Goal: Task Accomplishment & Management: Use online tool/utility

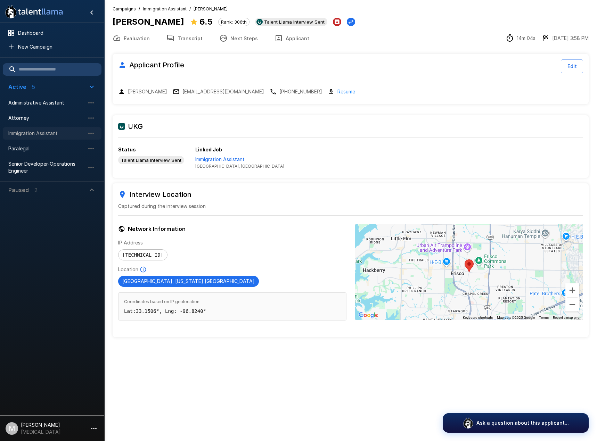
click at [33, 134] on span "Immigration Assistant" at bounding box center [46, 133] width 76 height 7
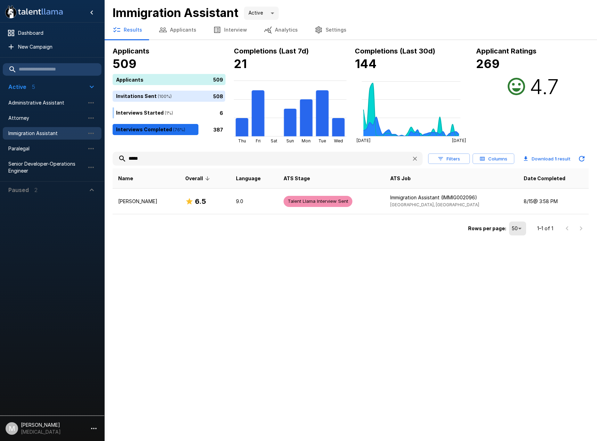
drag, startPoint x: 233, startPoint y: 164, endPoint x: 12, endPoint y: 183, distance: 222.1
click at [104, 181] on div ".st0{fill:#FFFFFF;} .st1{fill:#76a4ed;} Dashboard New Campaign Active 5 Adminis…" at bounding box center [350, 119] width 493 height 238
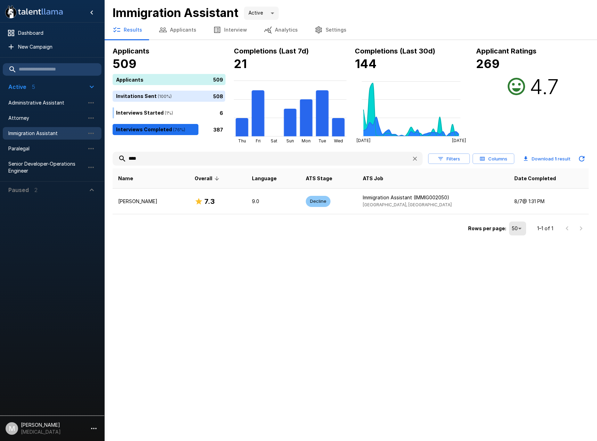
type input "****"
click at [189, 194] on td "7.3" at bounding box center [217, 202] width 57 height 26
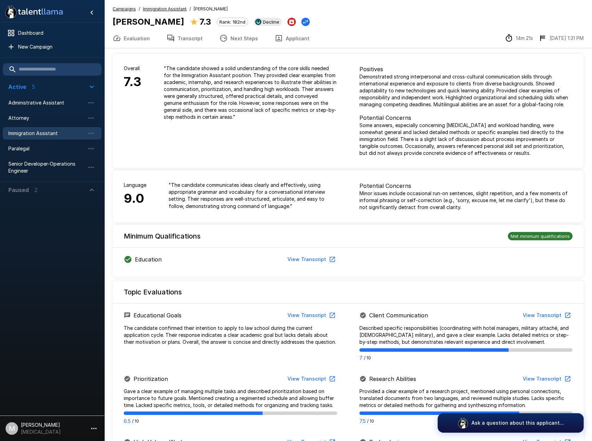
click at [275, 37] on icon "button" at bounding box center [278, 38] width 8 height 8
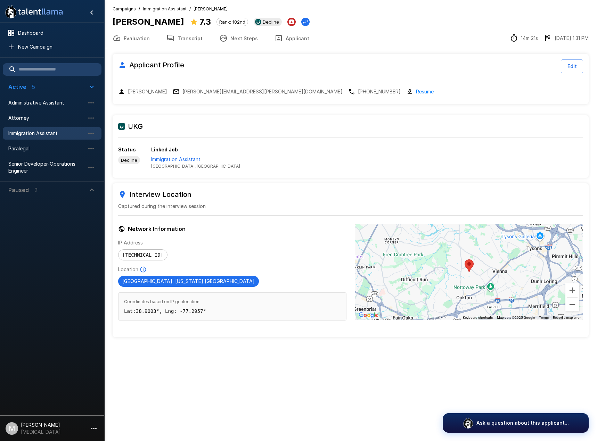
click at [169, 36] on icon "button" at bounding box center [170, 38] width 8 height 8
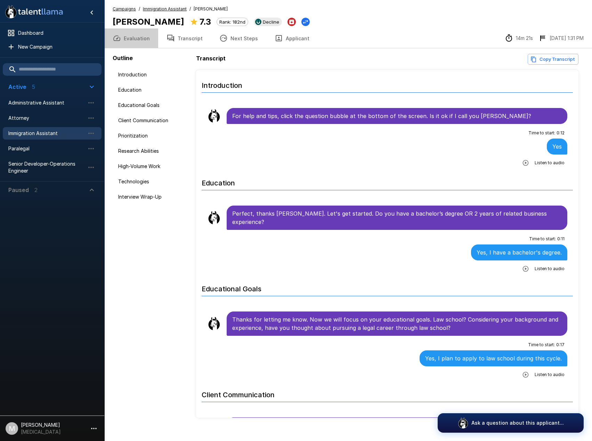
click at [144, 36] on button "Evaluation" at bounding box center [131, 37] width 54 height 19
